Goal: Information Seeking & Learning: Learn about a topic

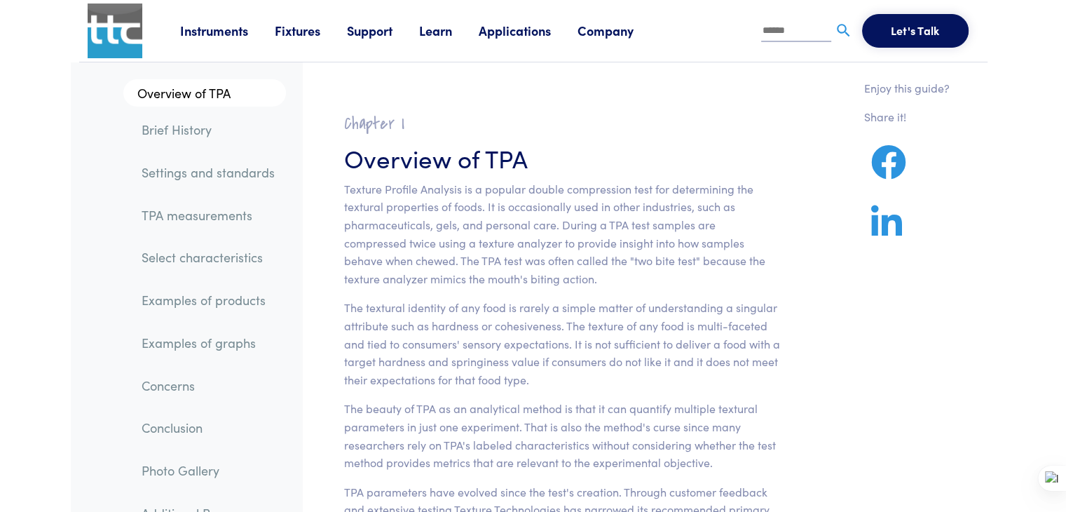
scroll to position [31, 0]
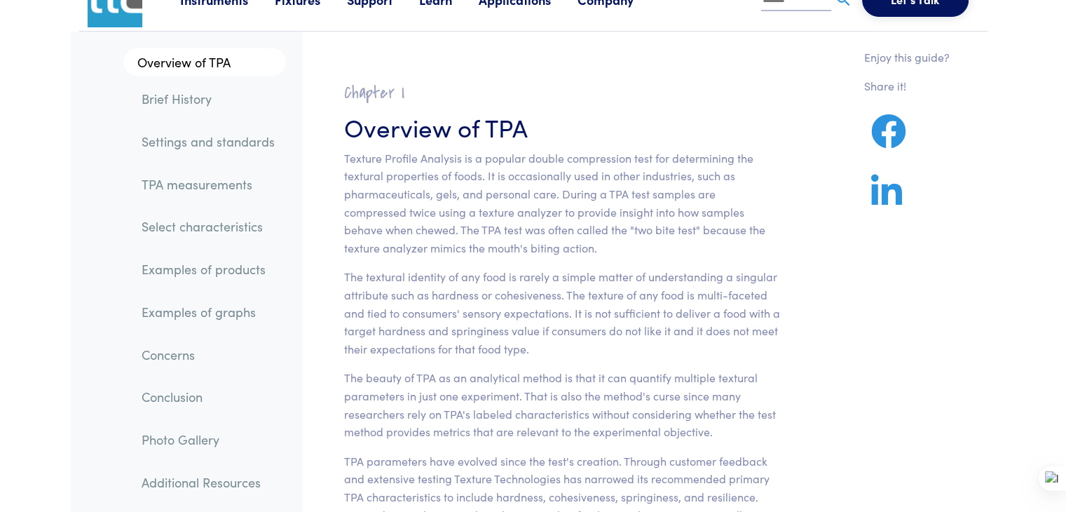
click at [238, 183] on link "TPA measurements" at bounding box center [208, 184] width 156 height 32
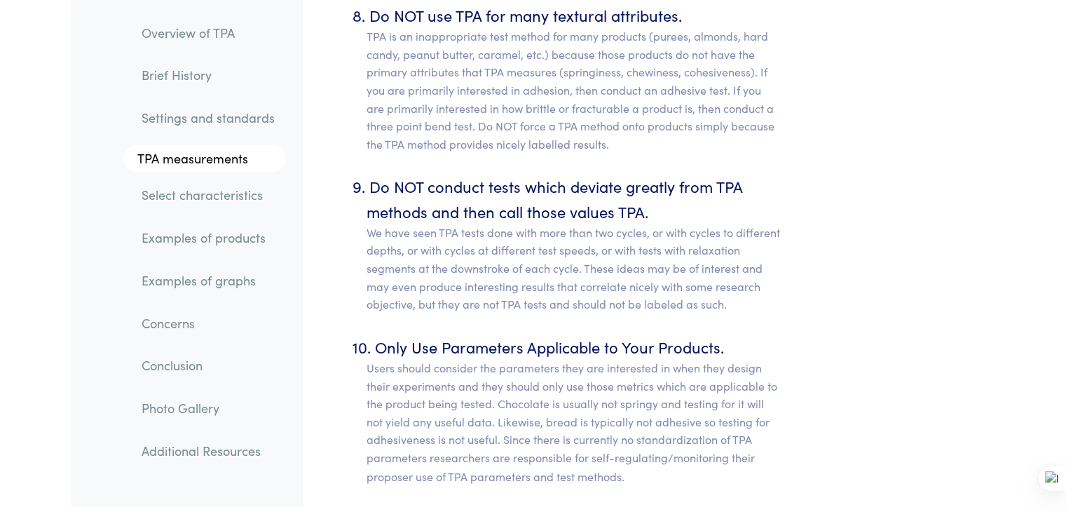
scroll to position [7515, 0]
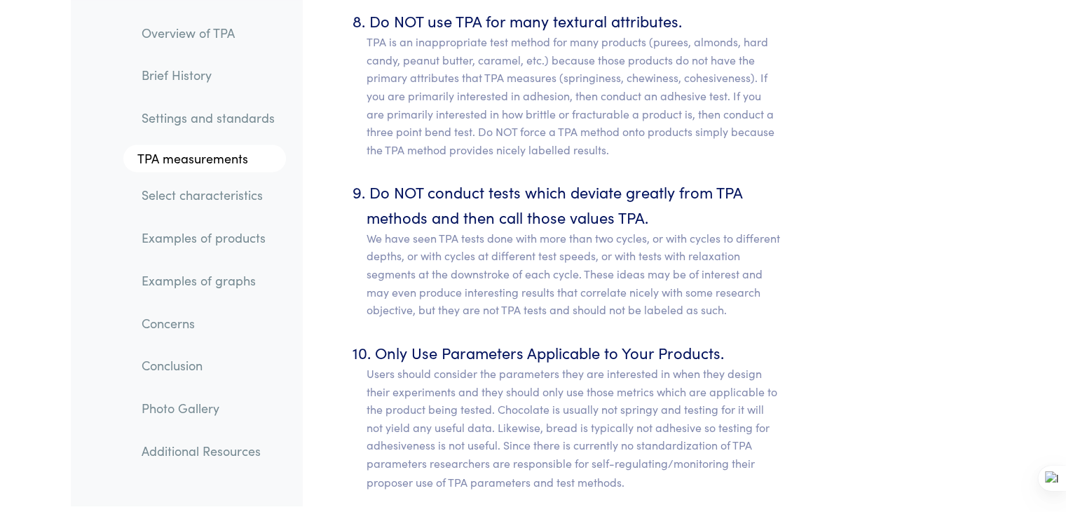
click at [219, 40] on link "Overview of TPA" at bounding box center [208, 33] width 156 height 32
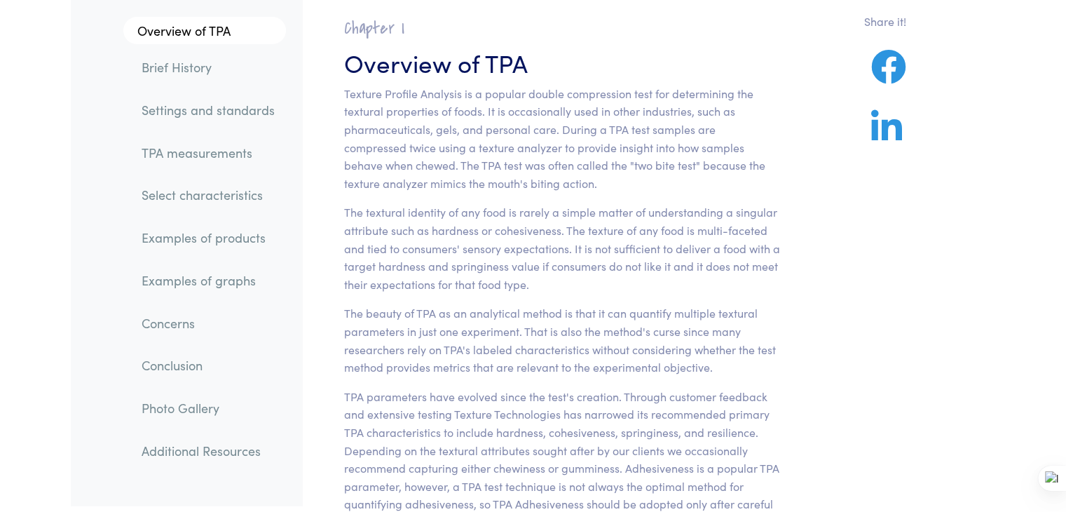
scroll to position [95, 0]
drag, startPoint x: 344, startPoint y: 93, endPoint x: 462, endPoint y: 97, distance: 117.8
click at [462, 97] on p "Texture Profile Analysis is a popular double compression test for determining t…" at bounding box center [562, 139] width 437 height 108
copy p "Texture Profile Analysis"
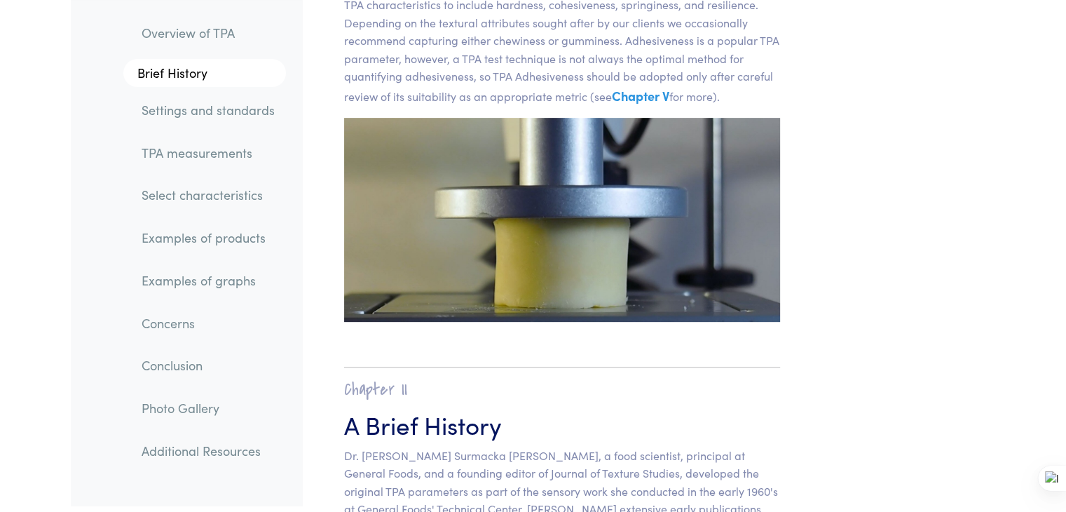
scroll to position [524, 0]
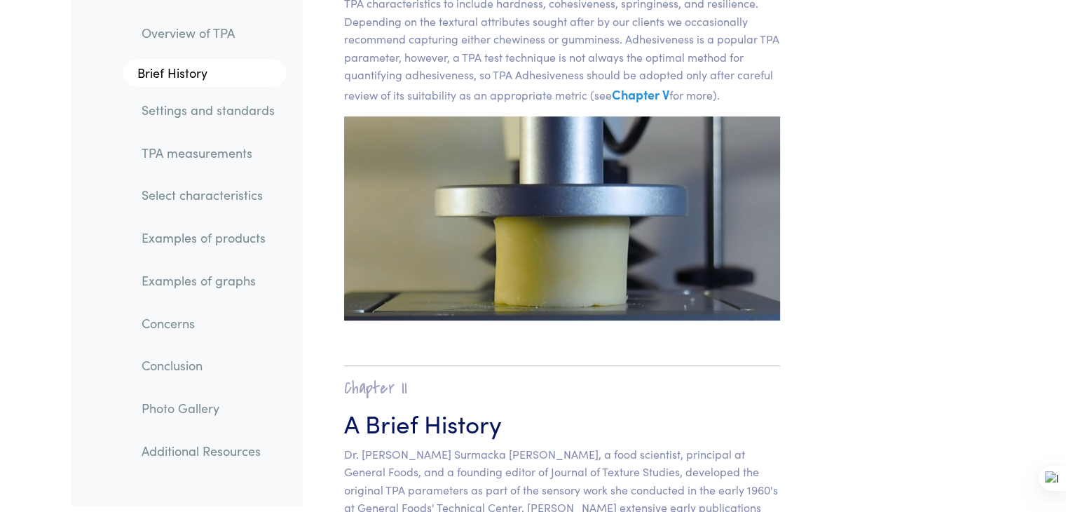
click at [245, 204] on link "Select characteristics" at bounding box center [208, 195] width 156 height 32
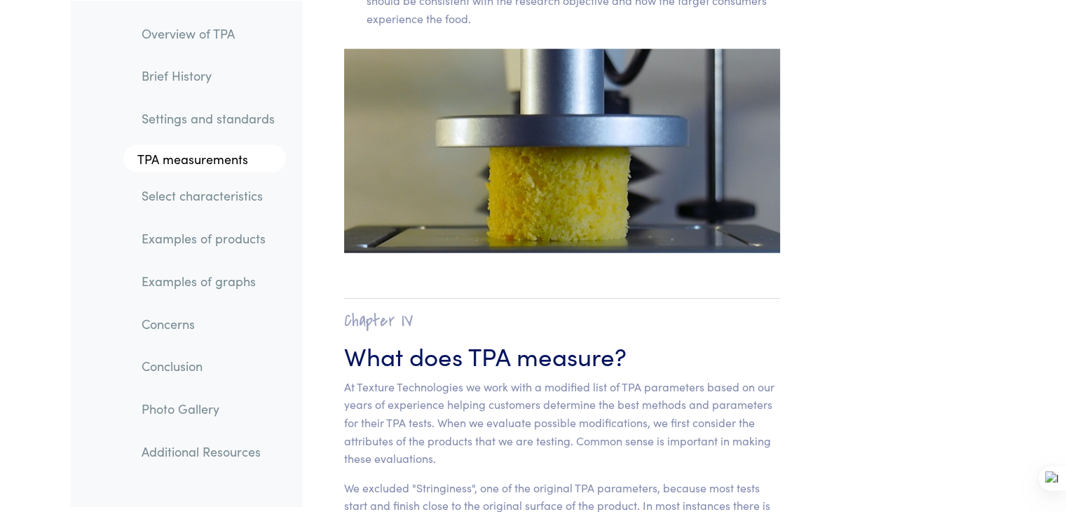
scroll to position [8551, 0]
